Goal: Communication & Community: Ask a question

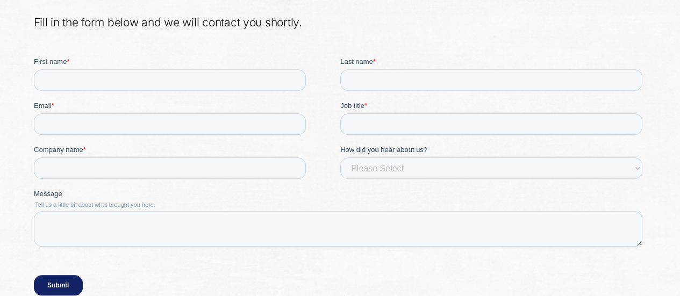
scroll to position [2415, 0]
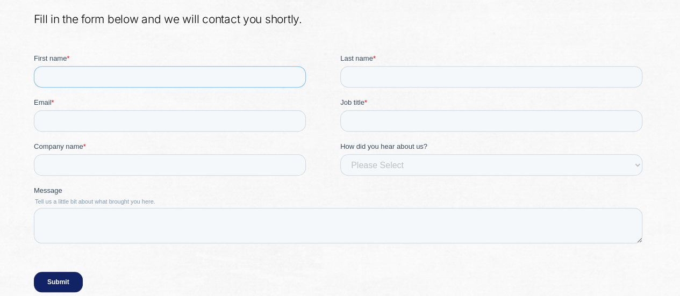
click at [179, 74] on input "First name *" at bounding box center [169, 77] width 272 height 22
type input "[PERSON_NAME]"
click at [367, 79] on input "Last name *" at bounding box center [491, 77] width 302 height 22
type input "[PERSON_NAME]"
click at [237, 116] on input "Email *" at bounding box center [169, 121] width 272 height 22
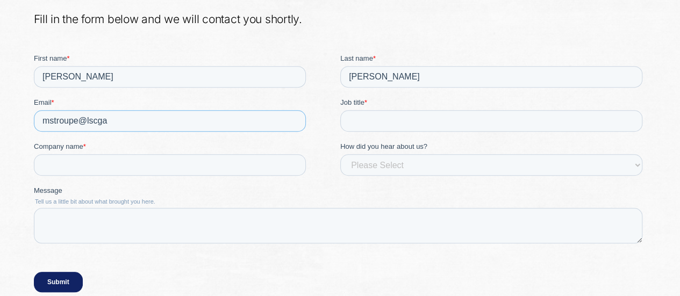
scroll to position [2413, 0]
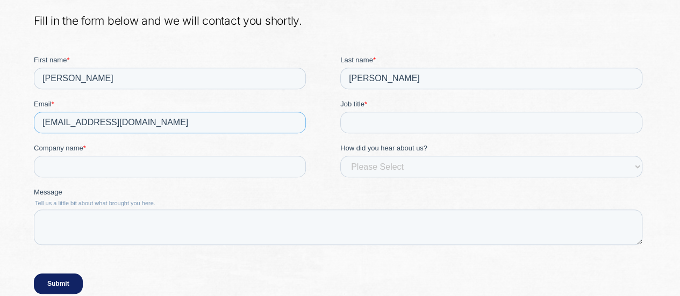
type input "[EMAIL_ADDRESS][DOMAIN_NAME]"
click at [397, 126] on input "Job title *" at bounding box center [491, 123] width 302 height 22
type input "Finance Director"
click at [185, 169] on input "Company name *" at bounding box center [169, 167] width 272 height 22
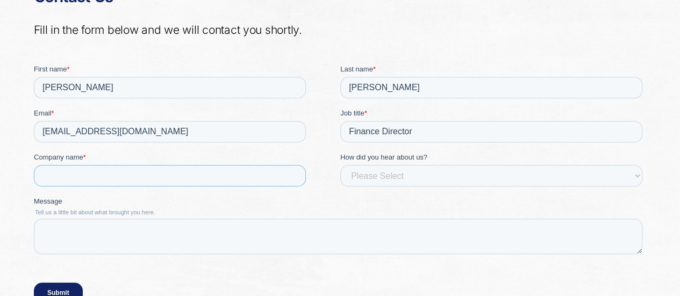
scroll to position [2408, 0]
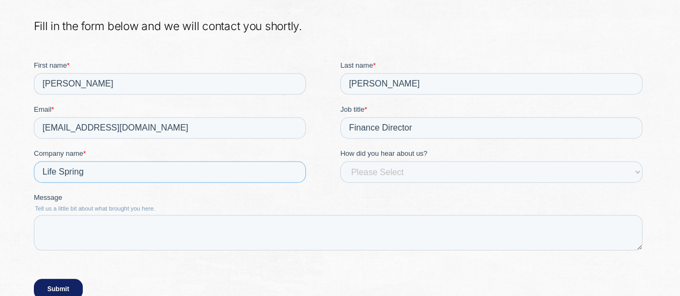
type input "Life Spring"
click at [493, 168] on select "Please Select Event, webinar or podcast Partner Referral Friend/colleague Inter…" at bounding box center [491, 172] width 302 height 22
select select "A friend"
click at [340, 161] on select "Please Select Event, webinar or podcast Partner Referral Friend/colleague Inter…" at bounding box center [491, 172] width 302 height 22
click at [236, 234] on textarea "Message" at bounding box center [337, 232] width 609 height 35
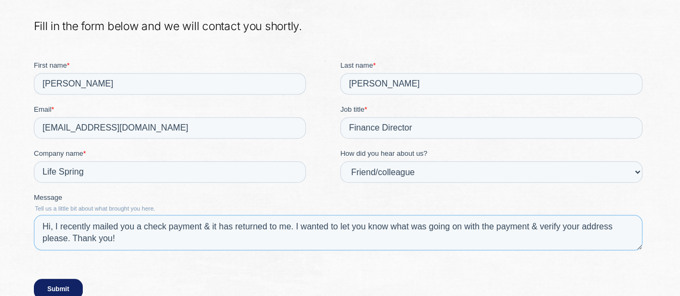
click at [66, 241] on textarea "Hi, I recently mailed you a check payment & it has returned to me. I wanted to …" at bounding box center [337, 232] width 609 height 35
type textarea "Hi, I recently mailed you a check payment & it has returned to me. I wanted to …"
click at [48, 289] on input "Submit" at bounding box center [57, 289] width 49 height 20
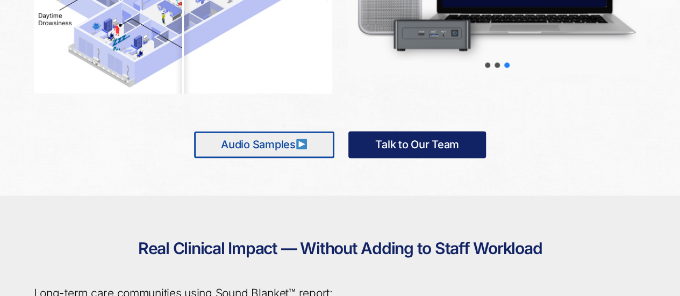
scroll to position [528, 0]
